Goal: Task Accomplishment & Management: Complete application form

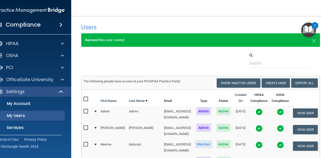
select select "20"
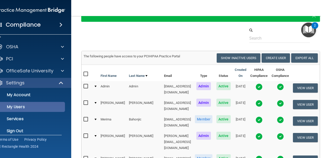
scroll to position [14, 0]
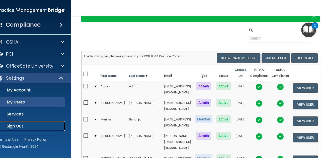
click at [29, 127] on p "Sign Out" at bounding box center [28, 126] width 69 height 5
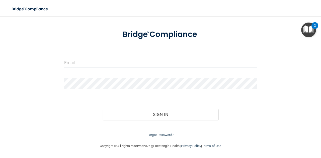
click at [134, 64] on input "email" at bounding box center [160, 62] width 193 height 11
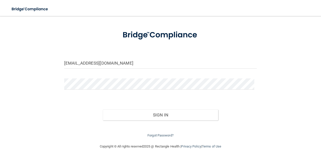
click at [139, 67] on input "[EMAIL_ADDRESS][DOMAIN_NAME]" at bounding box center [160, 63] width 193 height 11
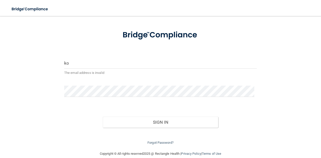
type input "[EMAIL_ADDRESS][DOMAIN_NAME]"
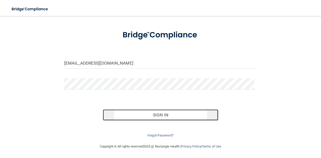
click at [130, 113] on button "Sign In" at bounding box center [161, 115] width 116 height 11
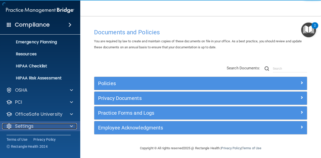
click at [72, 127] on span at bounding box center [71, 127] width 3 height 6
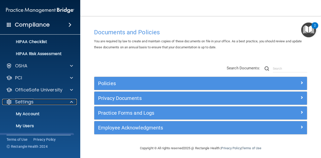
scroll to position [98, 0]
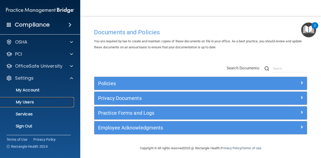
click at [51, 104] on p "My Users" at bounding box center [37, 102] width 69 height 5
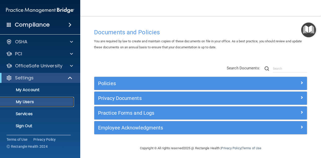
scroll to position [14, 0]
select select "20"
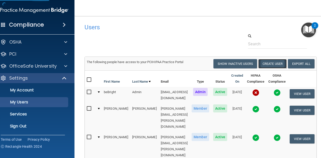
click at [282, 65] on button "Create User" at bounding box center [273, 63] width 28 height 9
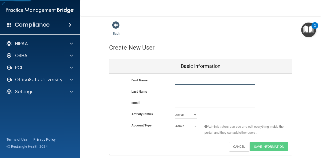
click at [182, 81] on input "text" at bounding box center [216, 82] width 80 height 8
type input "[PERSON_NAME]"
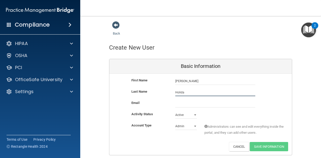
type input "Holida"
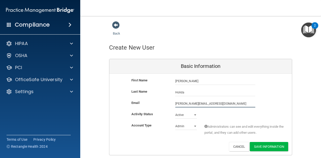
type input "[PERSON_NAME][EMAIL_ADDRESS][DOMAIN_NAME]"
click at [186, 127] on select "Admin Member" at bounding box center [187, 127] width 22 height 8
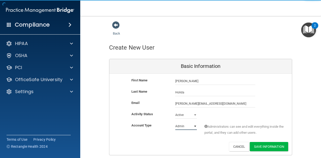
select select "practice_member"
click at [176, 123] on select "Admin Member" at bounding box center [187, 127] width 22 height 8
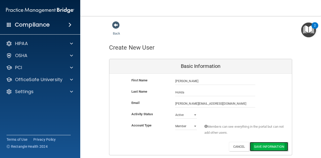
click at [267, 149] on button "Save Information" at bounding box center [269, 146] width 38 height 9
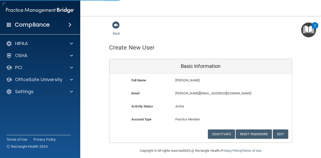
select select "20"
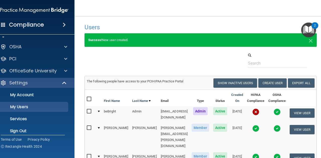
scroll to position [14, 0]
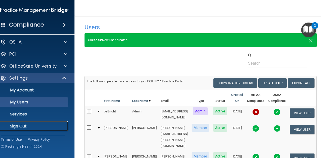
click at [28, 128] on p "Sign Out" at bounding box center [31, 126] width 69 height 5
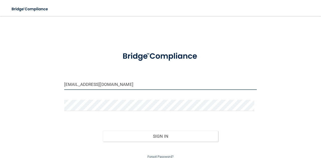
click at [120, 82] on input "[EMAIL_ADDRESS][DOMAIN_NAME]" at bounding box center [160, 84] width 193 height 11
type input "[PERSON_NAME][EMAIL_ADDRESS][PERSON_NAME][DOMAIN_NAME]"
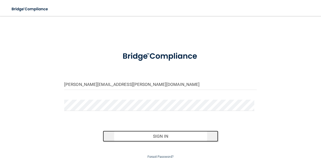
click at [134, 135] on button "Sign In" at bounding box center [161, 136] width 116 height 11
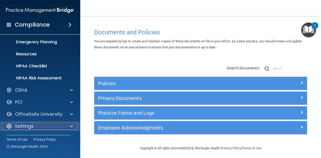
click at [67, 127] on div at bounding box center [71, 127] width 13 height 6
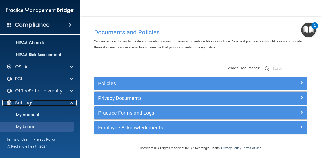
scroll to position [97, 0]
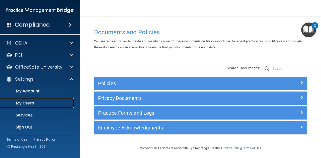
click at [53, 104] on p "My Users" at bounding box center [37, 103] width 69 height 5
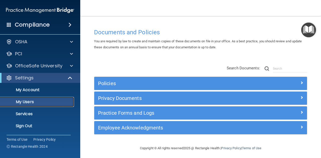
scroll to position [13, 0]
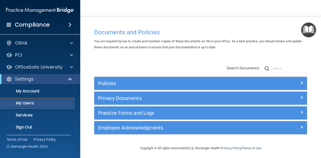
select select "20"
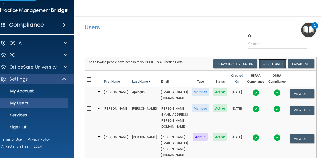
click at [277, 64] on button "Create User" at bounding box center [273, 63] width 28 height 9
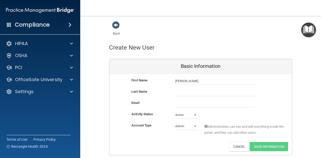
type input "[PERSON_NAME]"
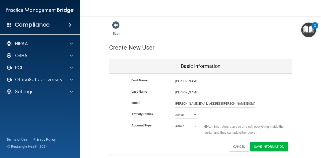
type input "[PERSON_NAME][EMAIL_ADDRESS][PERSON_NAME][DOMAIN_NAME]"
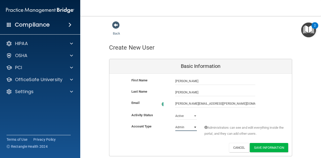
click at [183, 129] on select "Admin Member" at bounding box center [187, 128] width 22 height 8
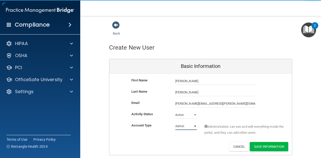
select select "practice_member"
click at [176, 123] on select "Admin Member" at bounding box center [187, 127] width 22 height 8
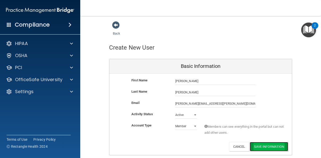
click at [264, 145] on button "Save Information" at bounding box center [269, 146] width 38 height 9
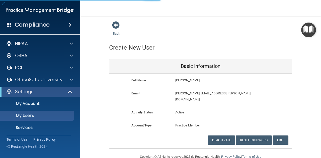
select select "20"
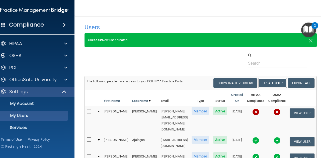
drag, startPoint x: 274, startPoint y: 82, endPoint x: 147, endPoint y: 2, distance: 150.1
click at [274, 82] on button "Create User" at bounding box center [273, 83] width 28 height 9
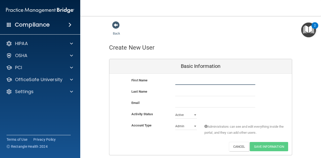
click at [204, 78] on input "text" at bounding box center [216, 82] width 80 height 8
type input "[PERSON_NAME]"
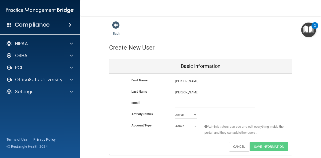
type input "[PERSON_NAME]"
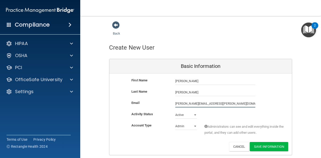
type input "[PERSON_NAME][EMAIL_ADDRESS][PERSON_NAME][DOMAIN_NAME]"
click at [181, 126] on select "Admin Member" at bounding box center [187, 127] width 22 height 8
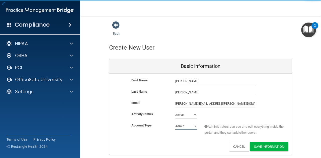
select select "practice_member"
click at [176, 123] on select "Admin Member" at bounding box center [187, 127] width 22 height 8
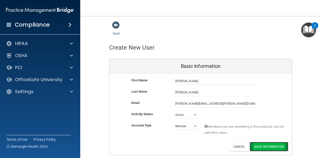
click at [268, 145] on button "Save Information" at bounding box center [269, 146] width 38 height 9
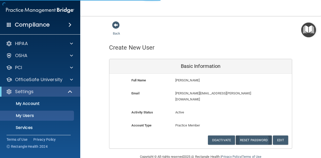
select select "20"
